Goal: Task Accomplishment & Management: Manage account settings

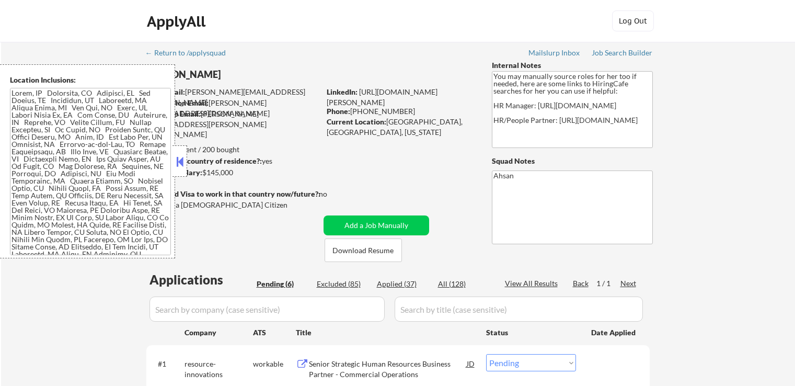
select select ""pending""
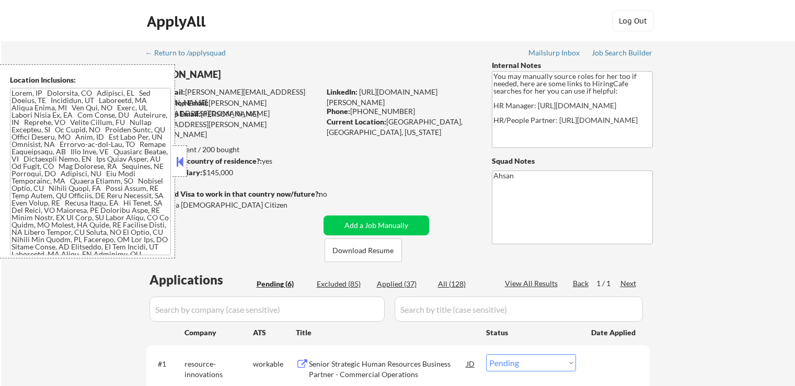
select select ""pending""
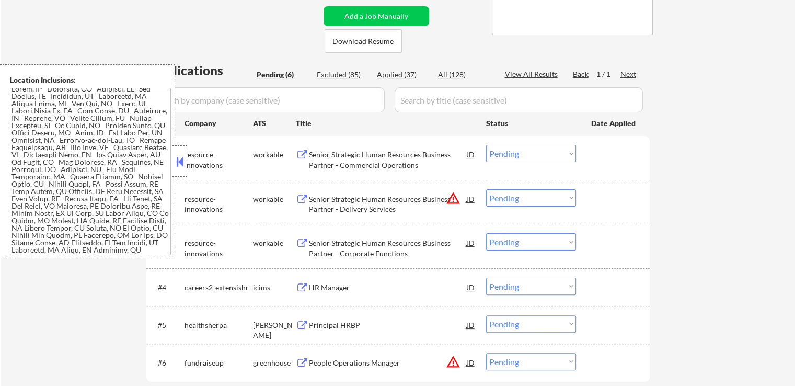
scroll to position [18, 0]
click at [528, 199] on select "Choose an option... Pending Applied Excluded (Questions) Excluded (Expired) Exc…" at bounding box center [531, 197] width 90 height 17
click at [486, 189] on select "Choose an option... Pending Applied Excluded (Questions) Excluded (Expired) Exc…" at bounding box center [531, 197] width 90 height 17
click at [676, 238] on div "← Return to /applysquad Mailslurp Inbox Job Search Builder [PERSON_NAME] User E…" at bounding box center [398, 130] width 794 height 595
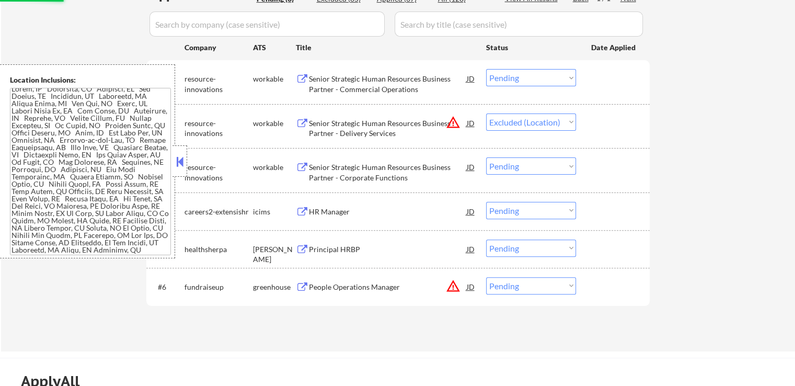
scroll to position [418, 0]
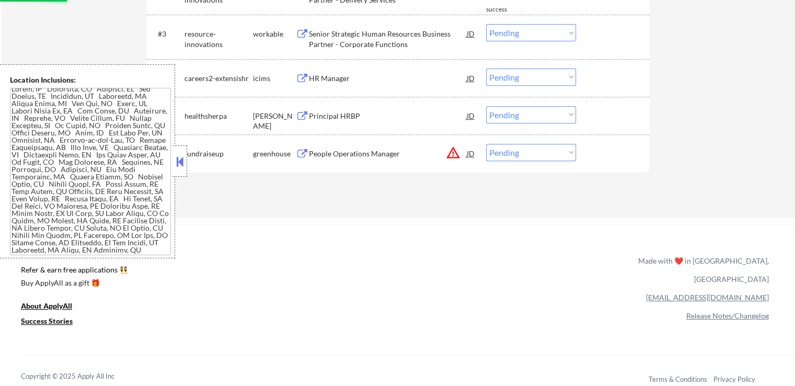
select select ""pending""
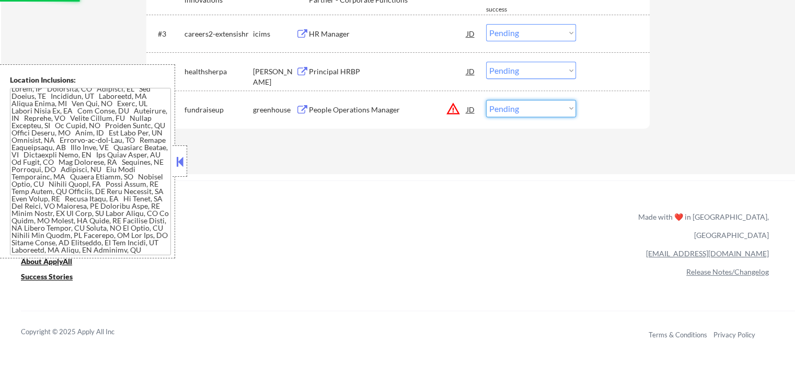
click at [524, 111] on select "Choose an option... Pending Applied Excluded (Questions) Excluded (Expired) Exc…" at bounding box center [531, 108] width 90 height 17
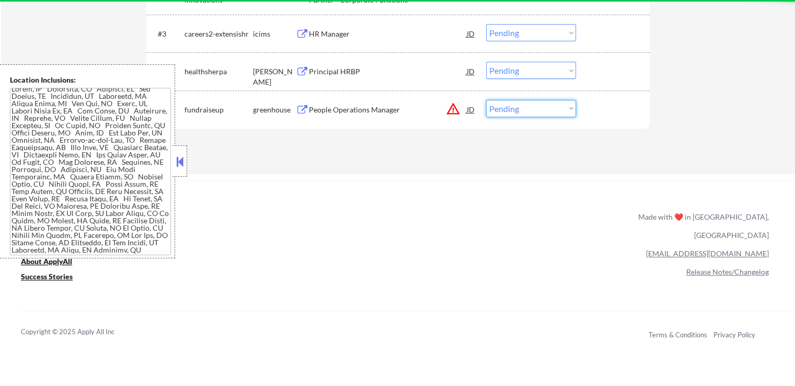
select select ""excluded__location_""
click at [486, 100] on select "Choose an option... Pending Applied Excluded (Questions) Excluded (Expired) Exc…" at bounding box center [531, 108] width 90 height 17
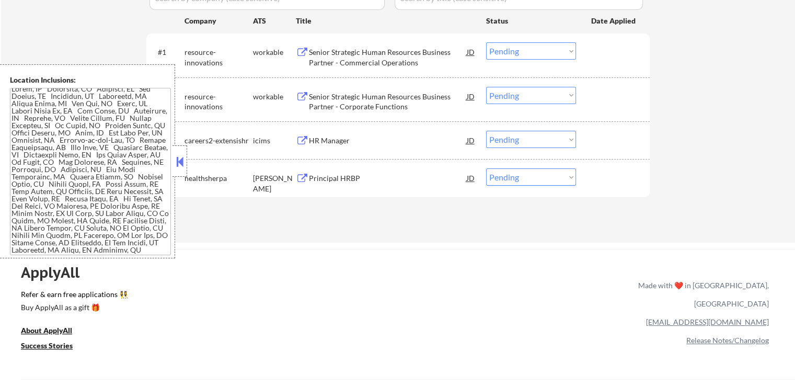
scroll to position [314, 0]
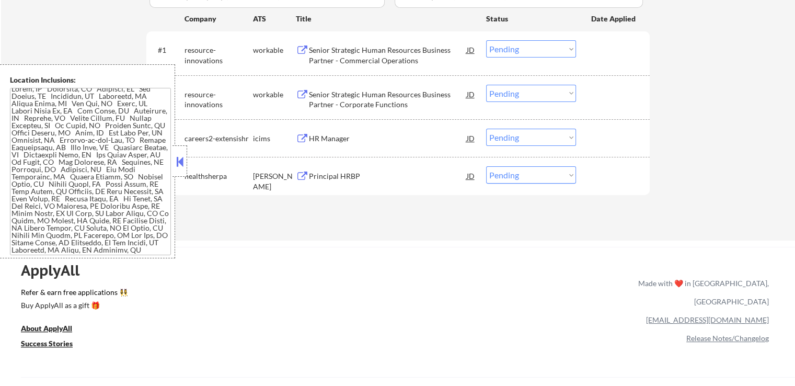
click at [401, 55] on div "Senior Strategic Human Resources Business Partner - Commercial Operations" at bounding box center [388, 55] width 158 height 20
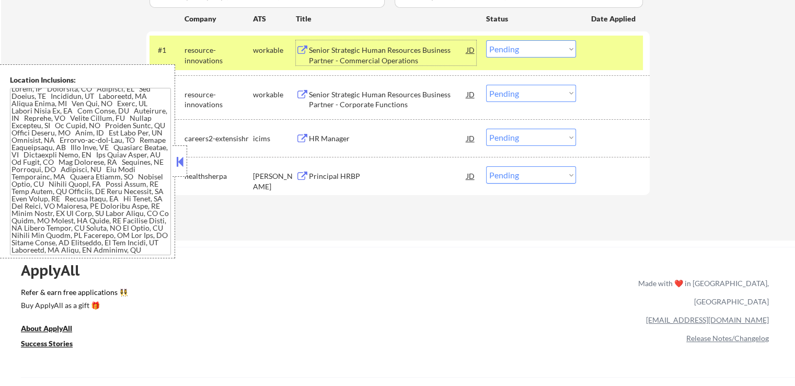
click at [411, 99] on div "Senior Strategic Human Resources Business Partner - Corporate Functions" at bounding box center [388, 99] width 158 height 20
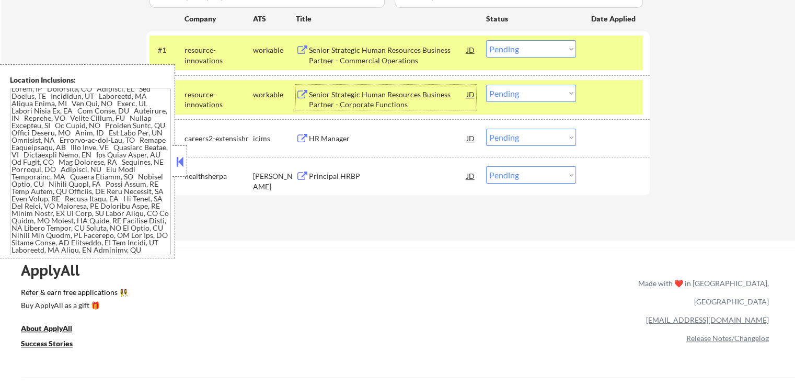
click at [512, 47] on select "Choose an option... Pending Applied Excluded (Questions) Excluded (Expired) Exc…" at bounding box center [531, 48] width 90 height 17
select select ""excluded__expired_""
click at [486, 40] on select "Choose an option... Pending Applied Excluded (Questions) Excluded (Expired) Exc…" at bounding box center [531, 48] width 90 height 17
click at [520, 94] on select "Choose an option... Pending Applied Excluded (Questions) Excluded (Expired) Exc…" at bounding box center [531, 93] width 90 height 17
select select ""excluded__expired_""
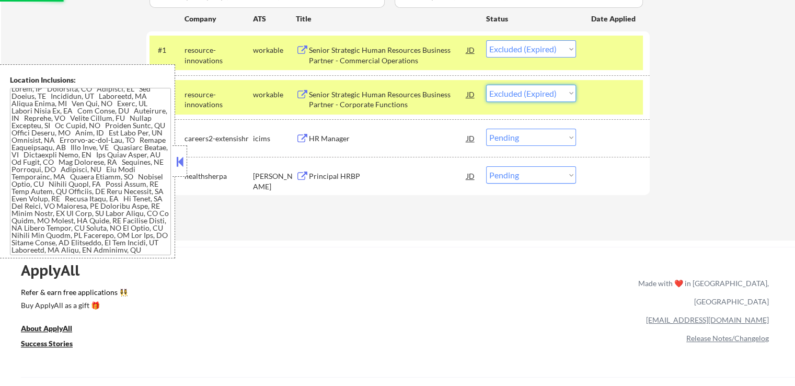
click at [486, 85] on select "Choose an option... Pending Applied Excluded (Questions) Excluded (Expired) Exc…" at bounding box center [531, 93] width 90 height 17
select select ""pending""
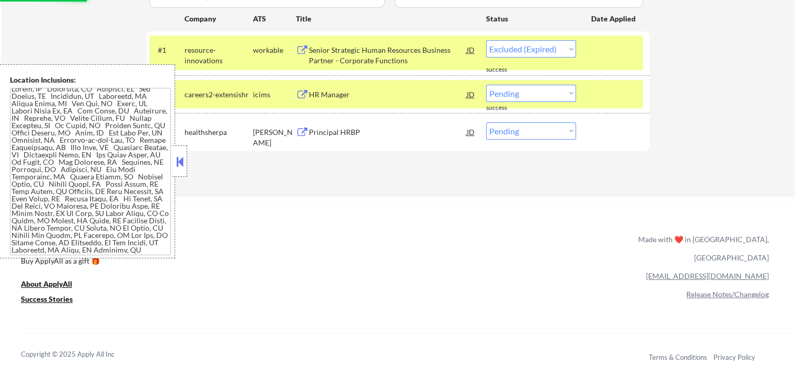
select select ""pending""
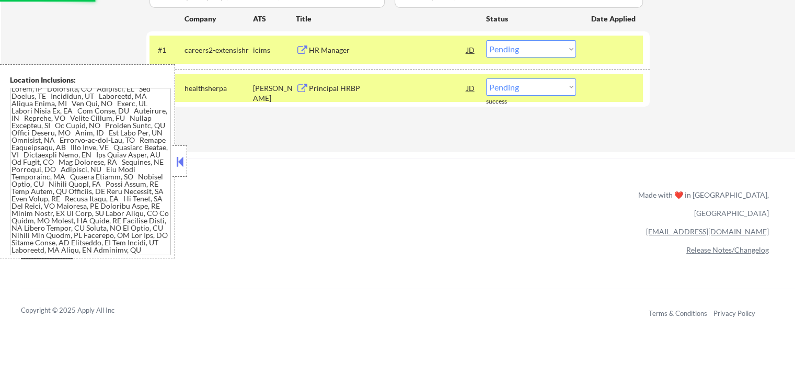
click at [396, 51] on div "HR Manager" at bounding box center [388, 50] width 158 height 10
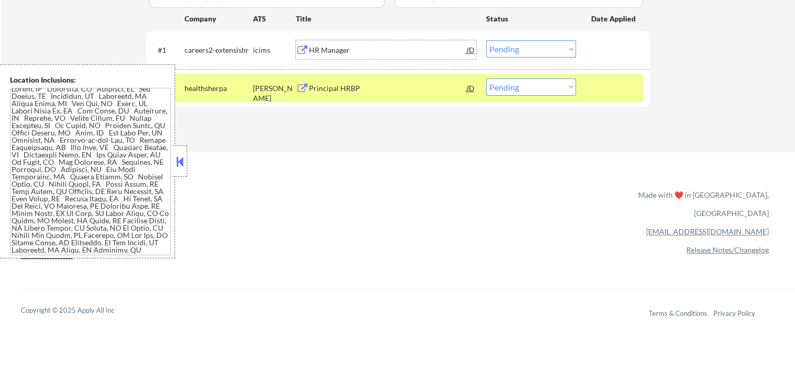
click at [418, 86] on div "Principal HRBP" at bounding box center [388, 88] width 158 height 10
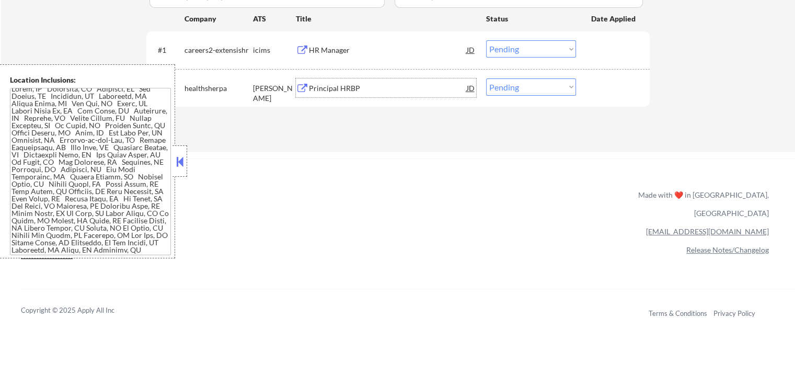
click at [521, 86] on select "Choose an option... Pending Applied Excluded (Questions) Excluded (Expired) Exc…" at bounding box center [531, 86] width 90 height 17
select select ""excluded""
click at [486, 78] on select "Choose an option... Pending Applied Excluded (Questions) Excluded (Expired) Exc…" at bounding box center [531, 86] width 90 height 17
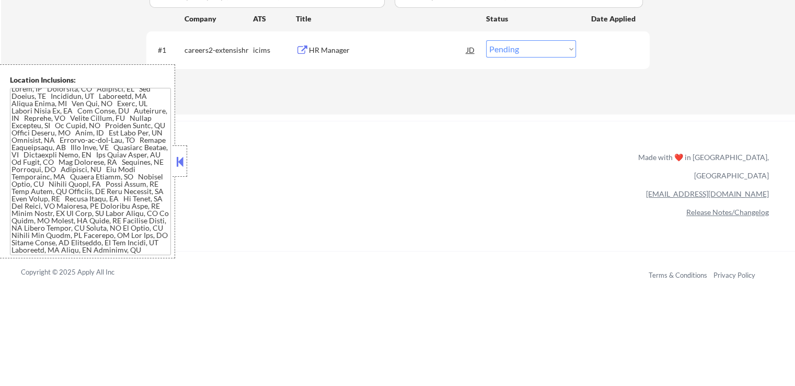
click at [512, 54] on select "Choose an option... Pending Applied Excluded (Questions) Excluded (Expired) Exc…" at bounding box center [531, 48] width 90 height 17
select select ""applied""
click at [486, 40] on select "Choose an option... Pending Applied Excluded (Questions) Excluded (Expired) Exc…" at bounding box center [531, 48] width 90 height 17
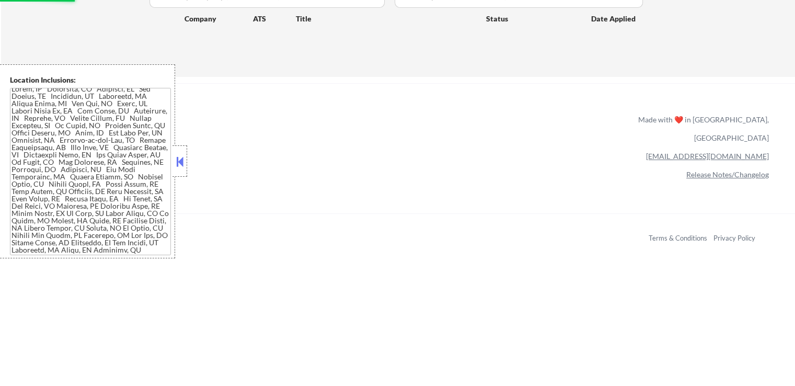
scroll to position [157, 0]
